Goal: Information Seeking & Learning: Learn about a topic

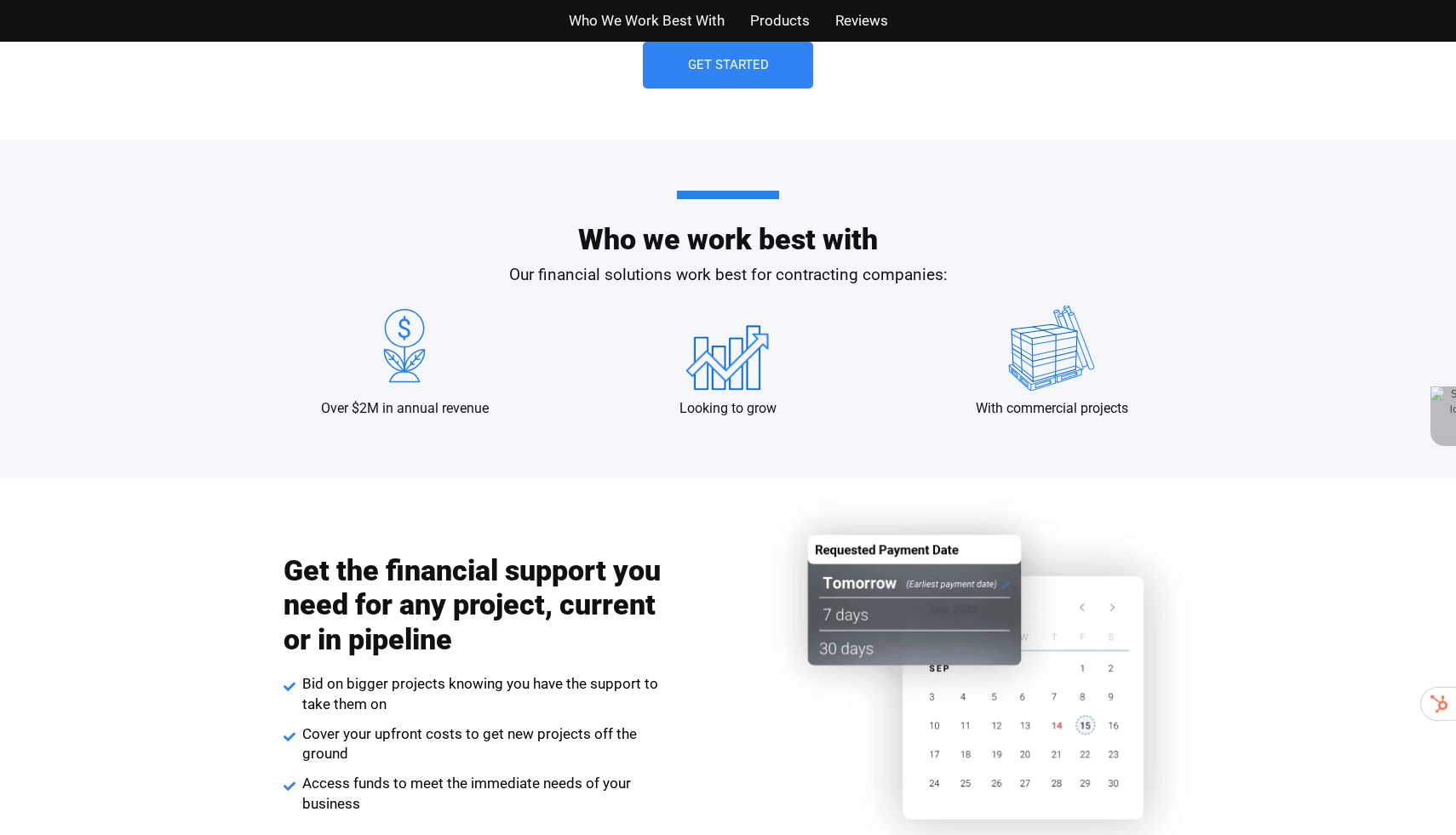
scroll to position [1547, 0]
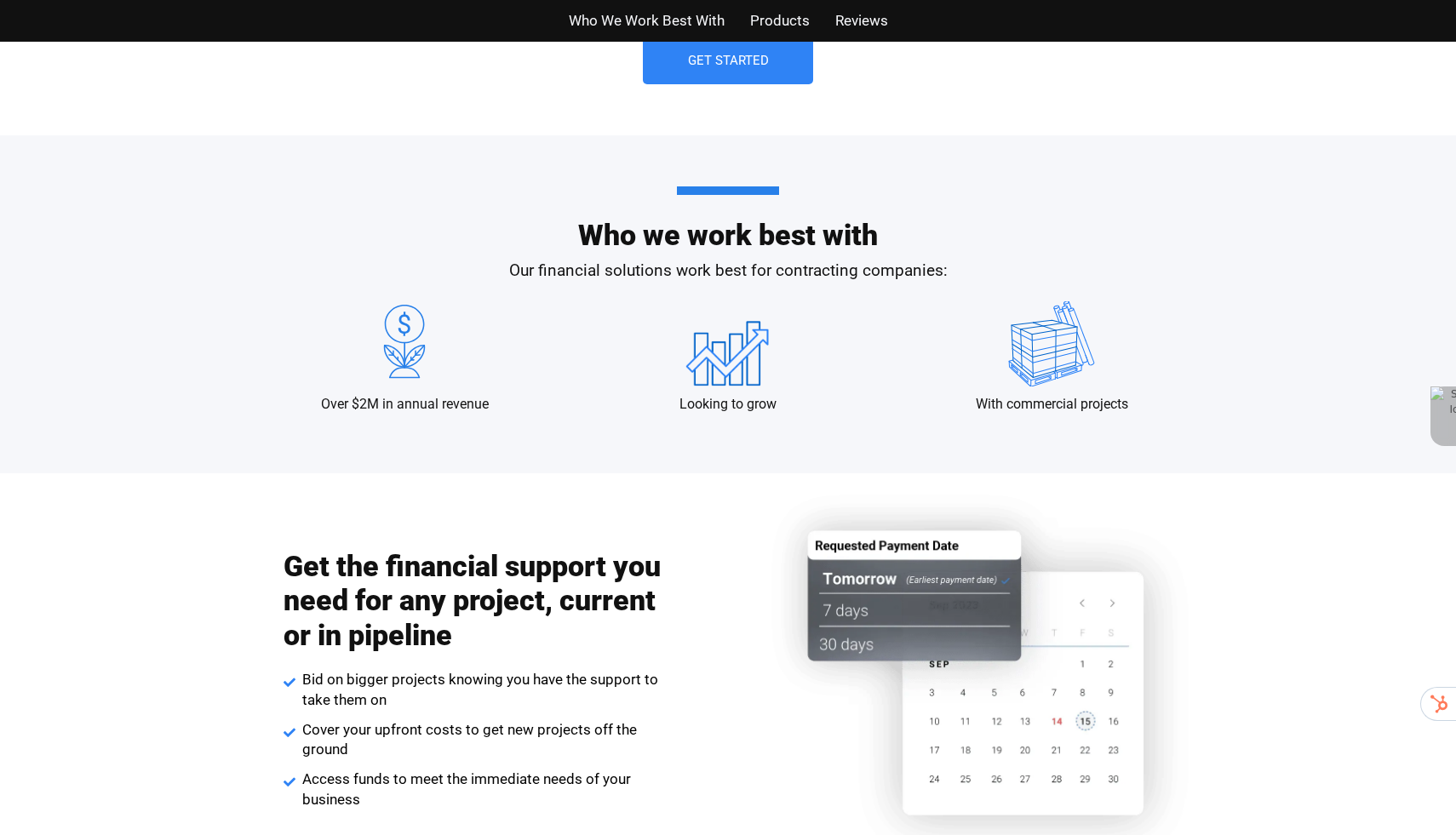
click at [309, 570] on h2 "Get the financial support you need for any project, current or in pipeline" at bounding box center [474, 601] width 383 height 104
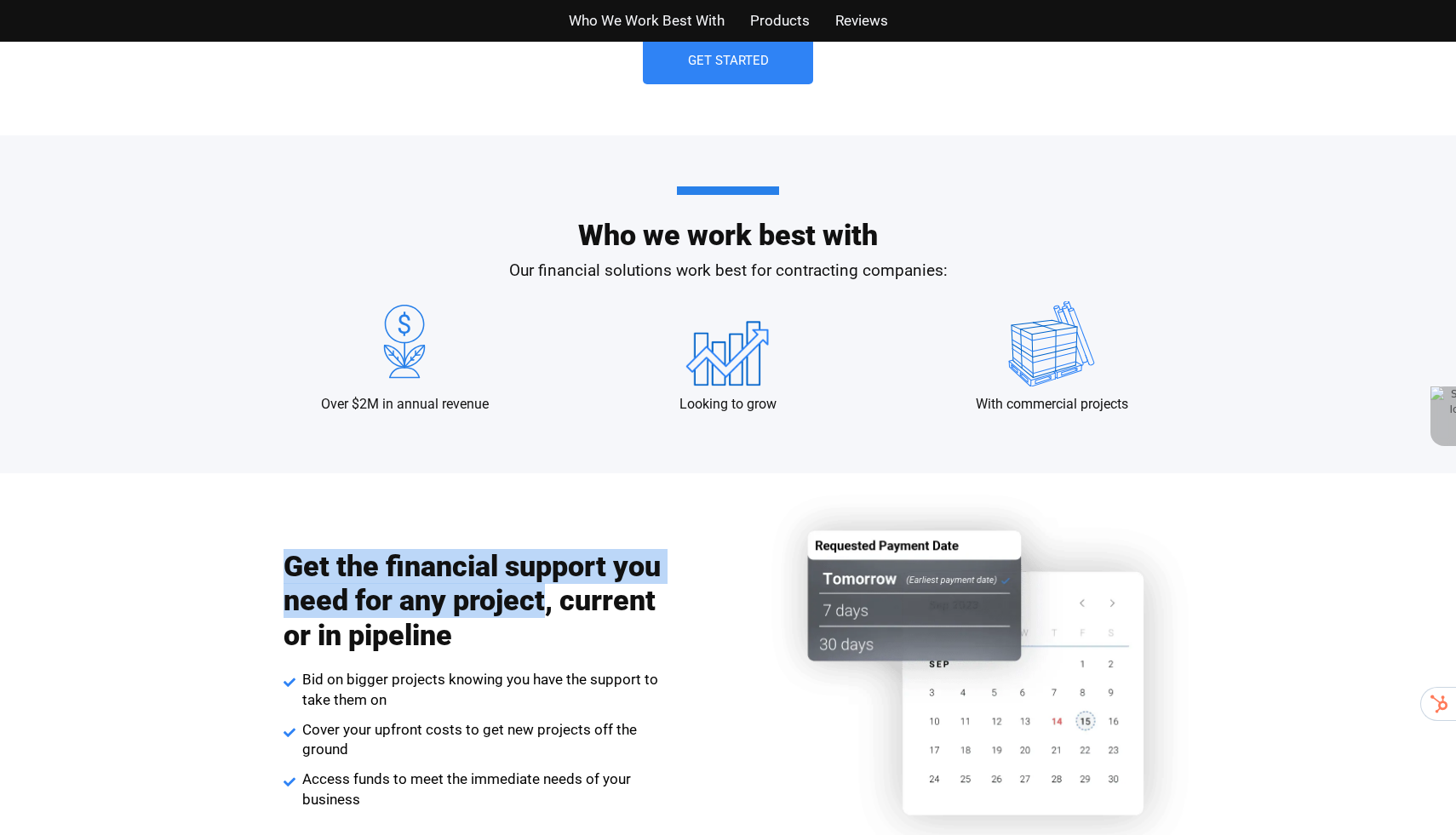
drag, startPoint x: 309, startPoint y: 570, endPoint x: 467, endPoint y: 607, distance: 162.3
click at [467, 607] on h2 "Get the financial support you need for any project, current or in pipeline" at bounding box center [474, 601] width 383 height 104
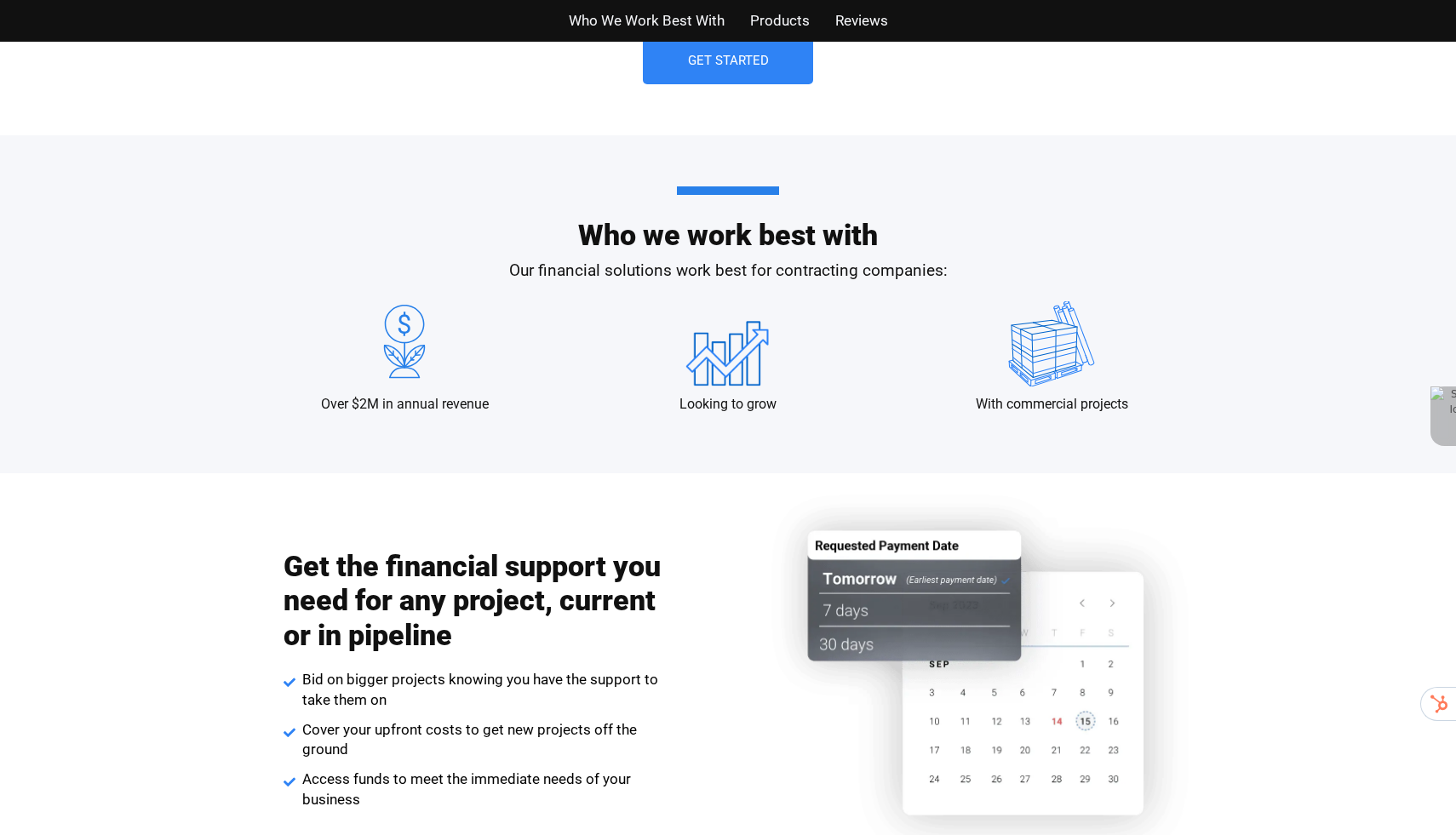
click at [592, 603] on h2 "Get the financial support you need for any project, current or in pipeline" at bounding box center [474, 601] width 383 height 104
drag, startPoint x: 592, startPoint y: 603, endPoint x: 400, endPoint y: 629, distance: 193.8
click at [400, 630] on h2 "Get the financial support you need for any project, current or in pipeline" at bounding box center [474, 601] width 383 height 104
click at [400, 629] on h2 "Get the financial support you need for any project, current or in pipeline" at bounding box center [474, 601] width 383 height 104
click at [416, 628] on h2 "Get the financial support you need for any project, current or in pipeline" at bounding box center [474, 601] width 383 height 104
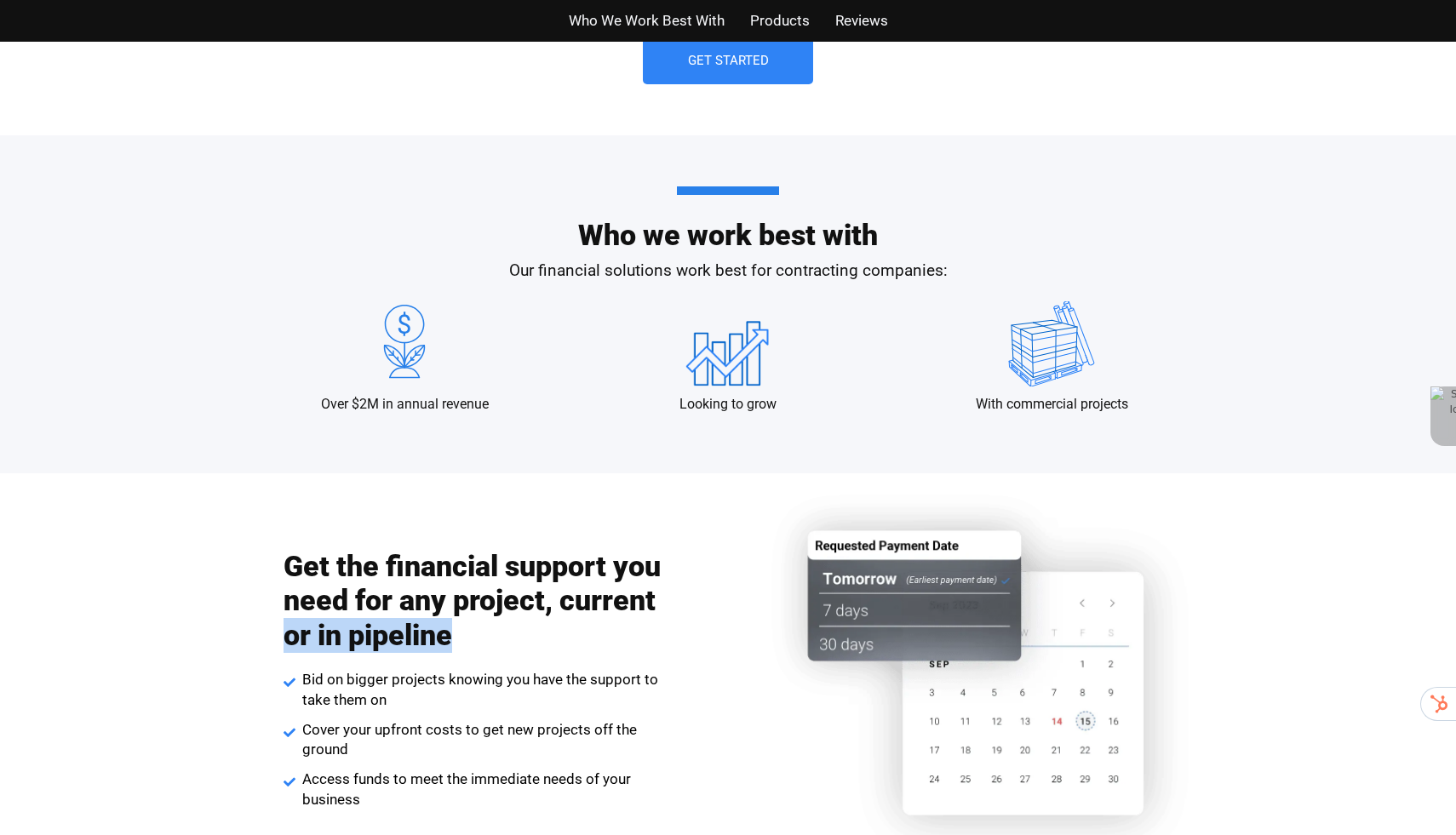
drag, startPoint x: 416, startPoint y: 628, endPoint x: 286, endPoint y: 628, distance: 130.0
click at [286, 628] on h2 "Get the financial support you need for any project, current or in pipeline" at bounding box center [474, 601] width 383 height 104
click at [631, 605] on h2 "Get the financial support you need for any project, current or in pipeline" at bounding box center [474, 601] width 383 height 104
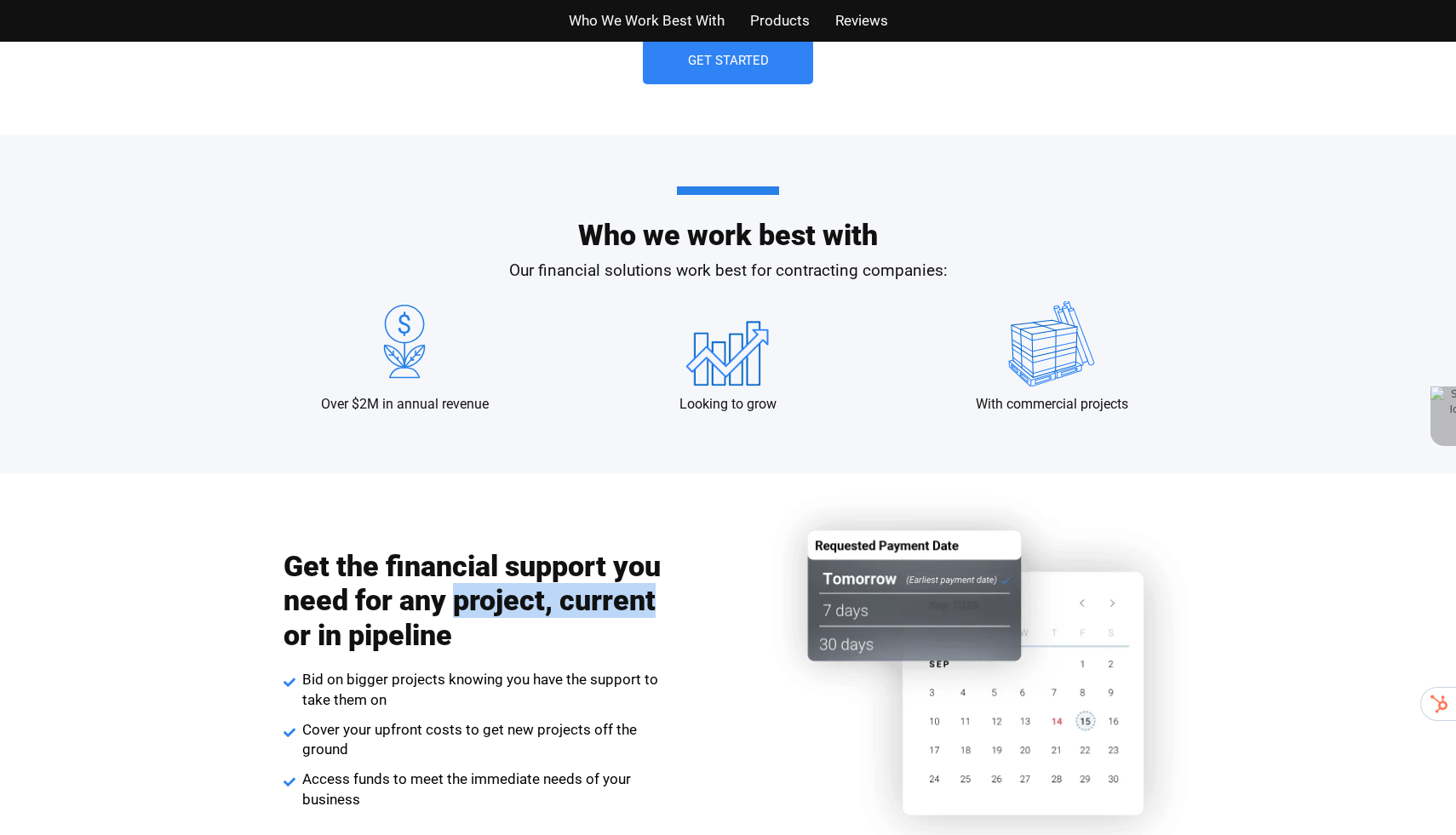
drag, startPoint x: 631, startPoint y: 605, endPoint x: 506, endPoint y: 602, distance: 125.0
click at [506, 603] on h2 "Get the financial support you need for any project, current or in pipeline" at bounding box center [474, 601] width 383 height 104
click at [506, 602] on h2 "Get the financial support you need for any project, current or in pipeline" at bounding box center [474, 601] width 383 height 104
click at [433, 602] on h2 "Get the financial support you need for any project, current or in pipeline" at bounding box center [474, 601] width 383 height 104
drag, startPoint x: 433, startPoint y: 602, endPoint x: 328, endPoint y: 599, distance: 105.0
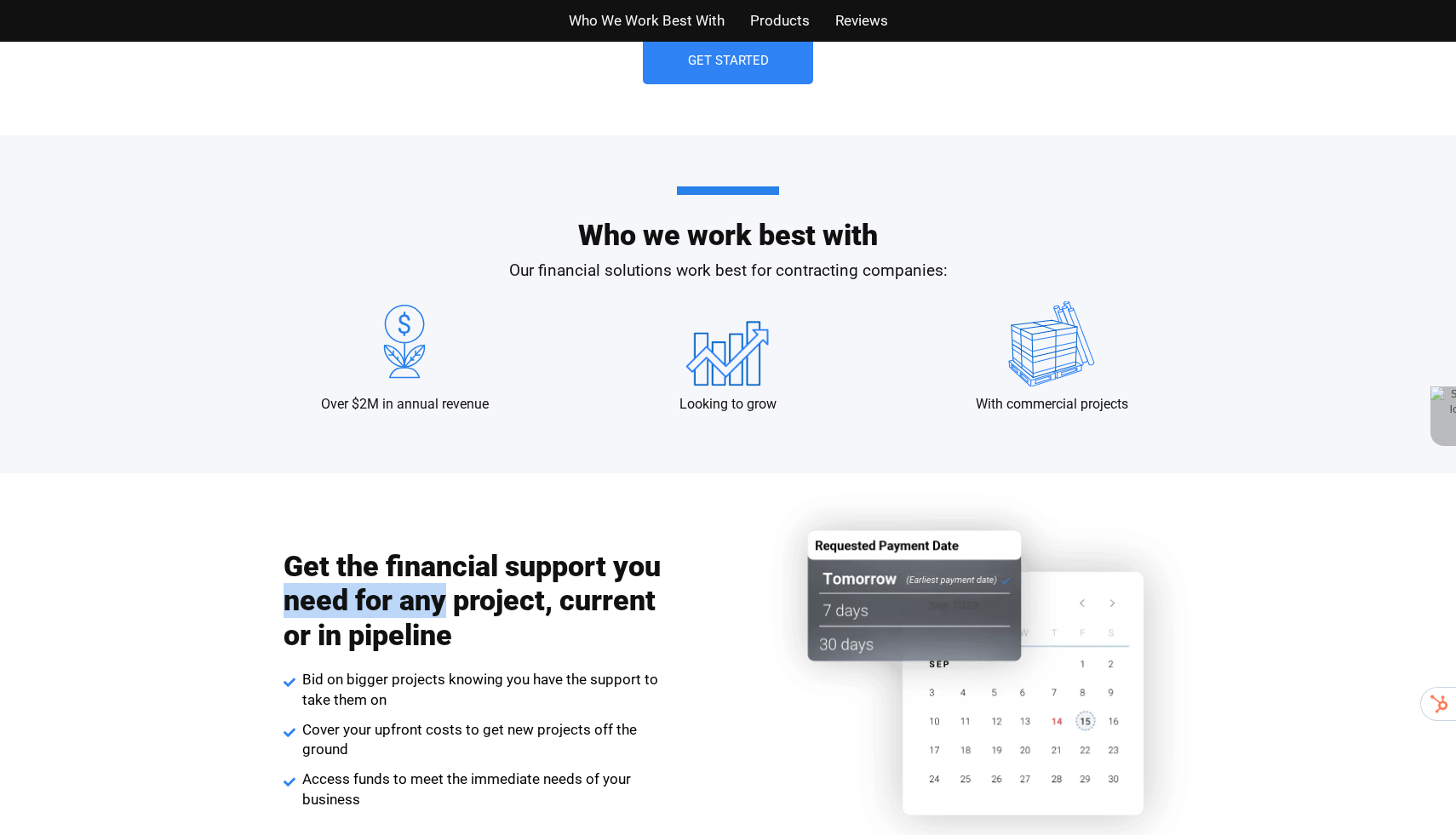
click at [328, 600] on h2 "Get the financial support you need for any project, current or in pipeline" at bounding box center [474, 601] width 383 height 104
click at [328, 599] on h2 "Get the financial support you need for any project, current or in pipeline" at bounding box center [474, 601] width 383 height 104
click at [642, 562] on h2 "Get the financial support you need for any project, current or in pipeline" at bounding box center [474, 601] width 383 height 104
drag, startPoint x: 642, startPoint y: 562, endPoint x: 552, endPoint y: 562, distance: 90.0
click at [552, 562] on h2 "Get the financial support you need for any project, current or in pipeline" at bounding box center [474, 601] width 383 height 104
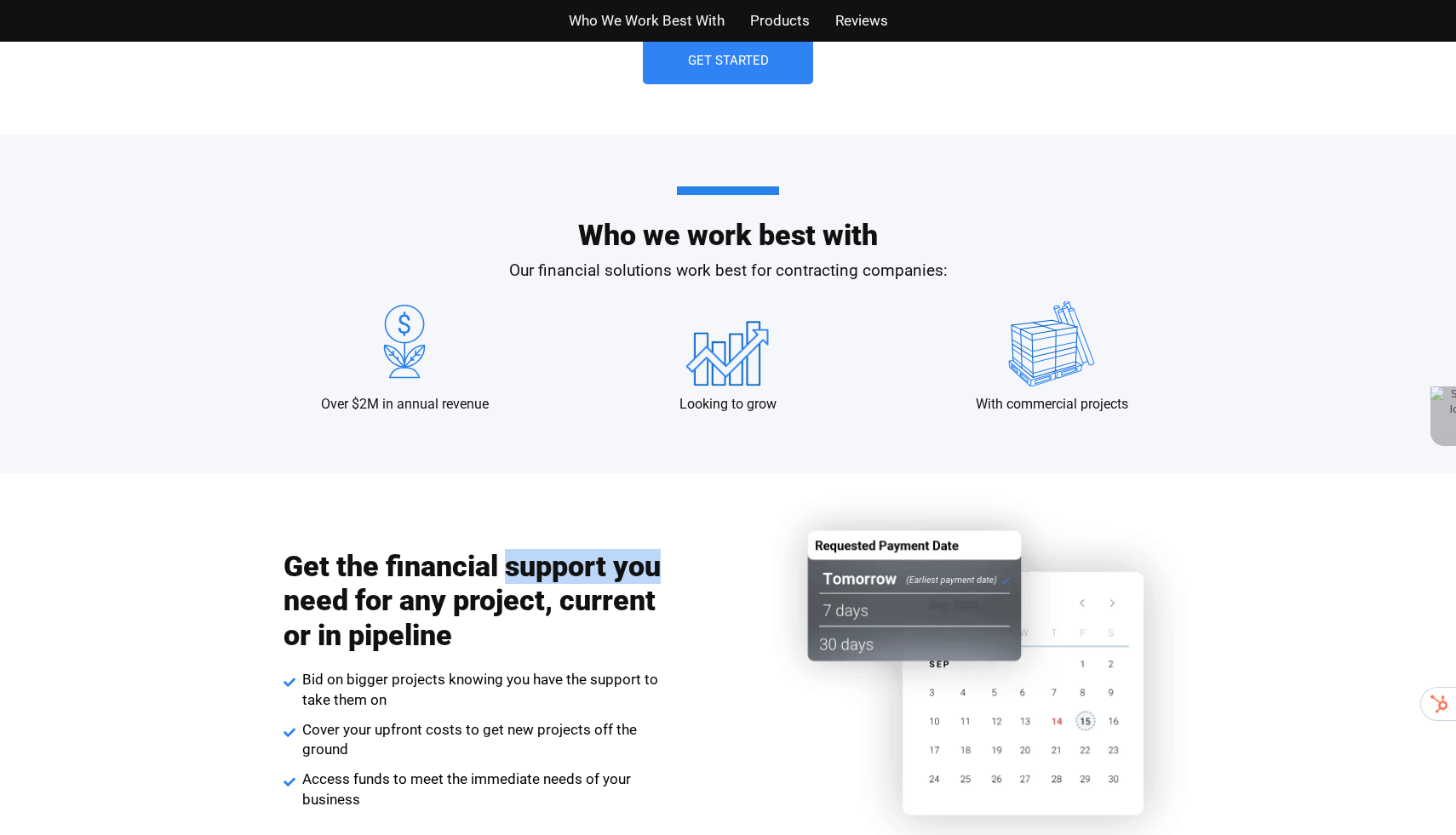
click at [552, 562] on h2 "Get the financial support you need for any project, current or in pipeline" at bounding box center [474, 601] width 383 height 104
click at [318, 569] on h2 "Get the financial support you need for any project, current or in pipeline" at bounding box center [474, 601] width 383 height 104
drag, startPoint x: 318, startPoint y: 569, endPoint x: 399, endPoint y: 569, distance: 81.0
click at [399, 569] on h2 "Get the financial support you need for any project, current or in pipeline" at bounding box center [474, 601] width 383 height 104
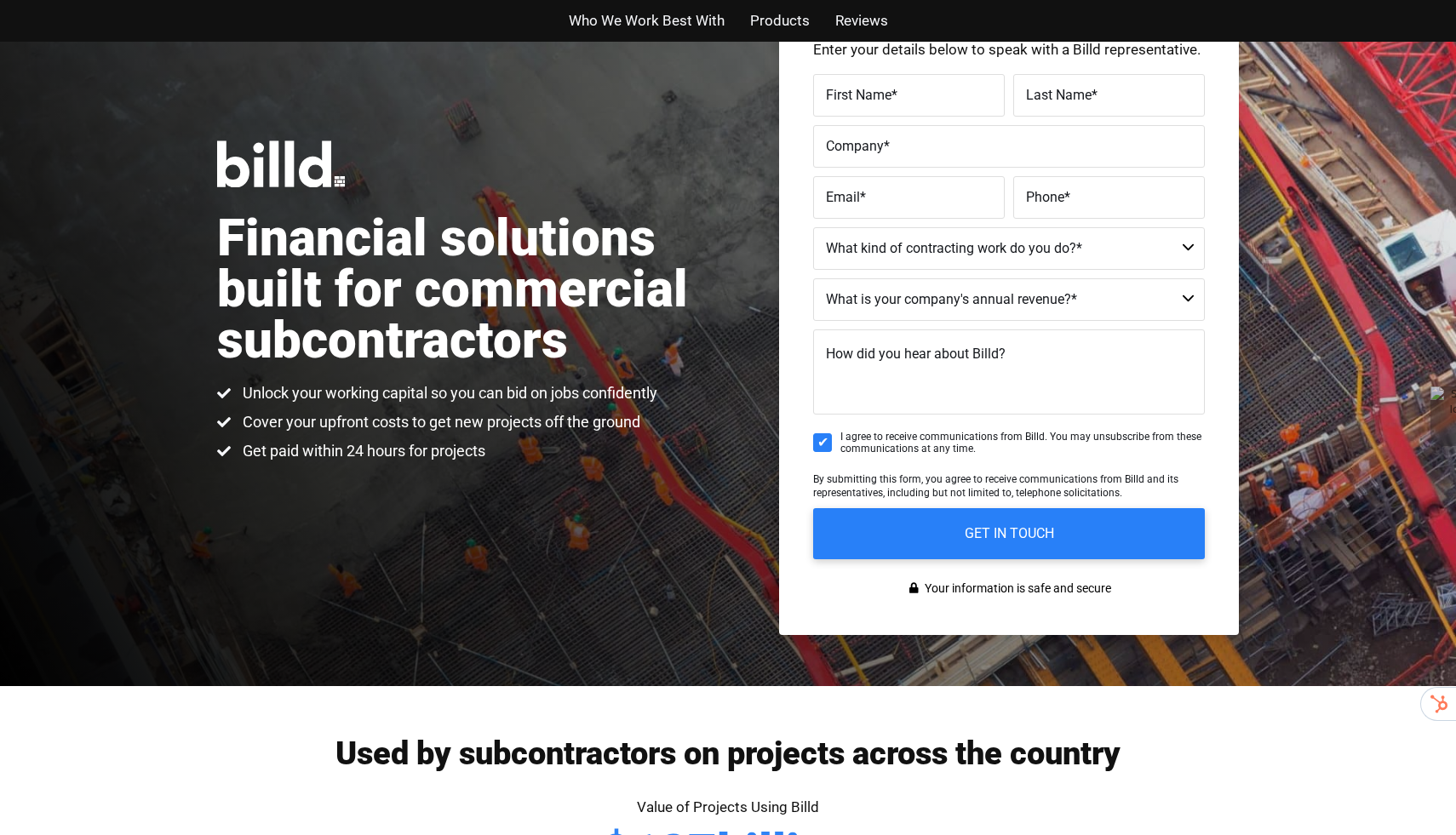
scroll to position [0, 0]
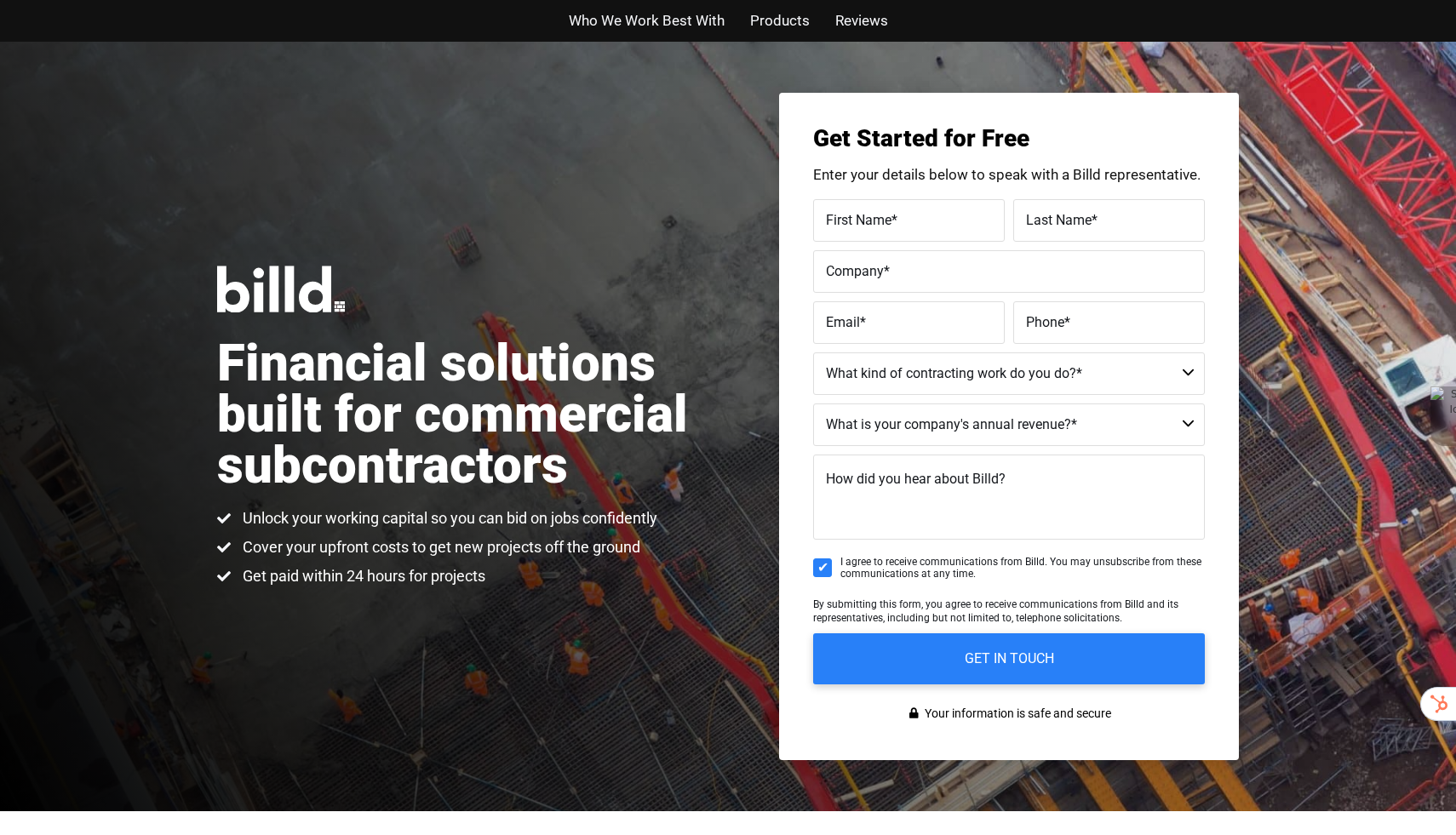
click at [303, 286] on img at bounding box center [280, 289] width 128 height 47
